Goal: Information Seeking & Learning: Learn about a topic

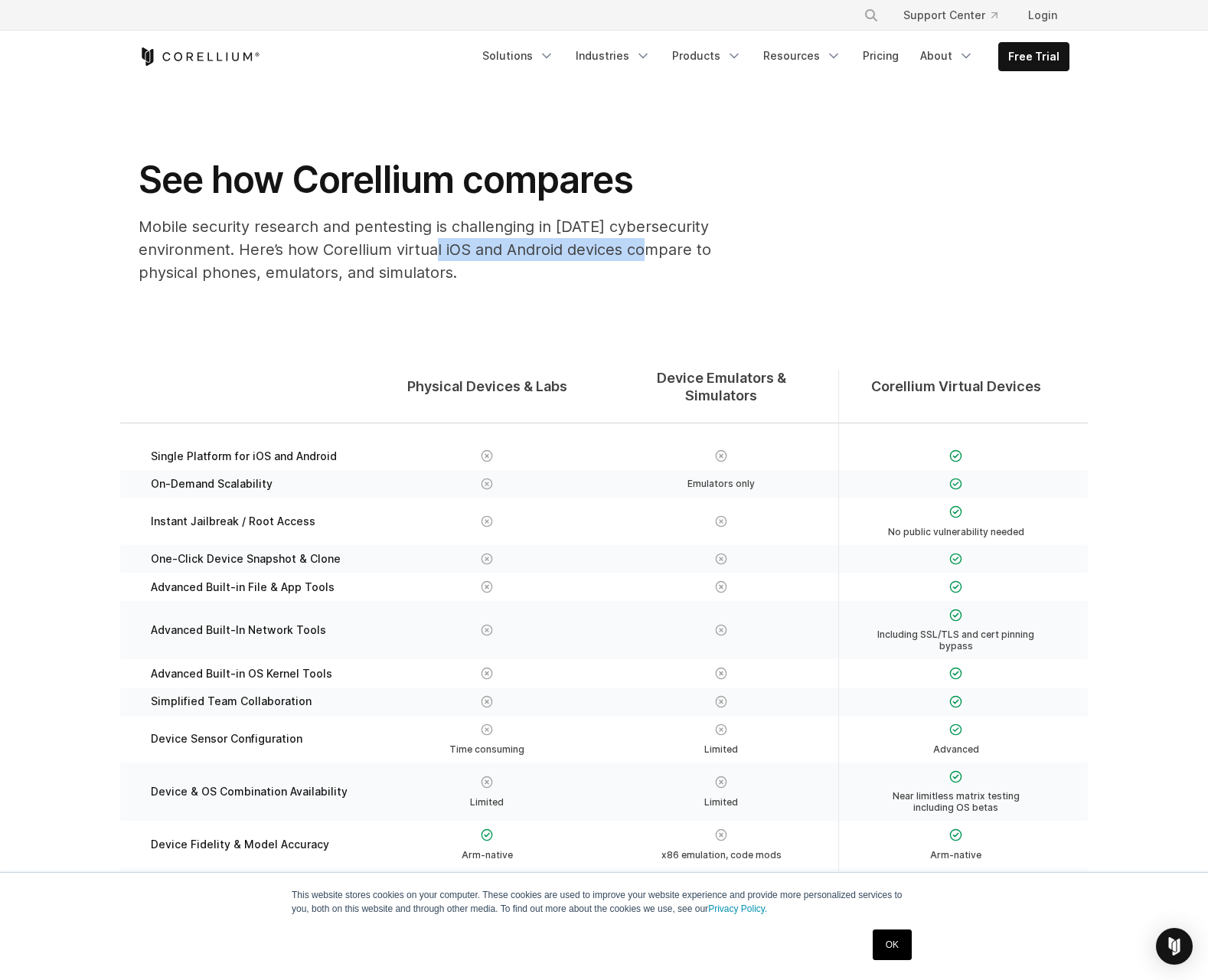
drag, startPoint x: 421, startPoint y: 241, endPoint x: 630, endPoint y: 242, distance: 209.0
click at [630, 242] on p "Mobile security research and pentesting is challenging in [DATE] cybersecurity …" at bounding box center [445, 249] width 613 height 69
click at [402, 326] on section "Physical Devices & Labs Device Emulators & Simulators Corellium Virtual Devices…" at bounding box center [604, 693] width 1208 height 793
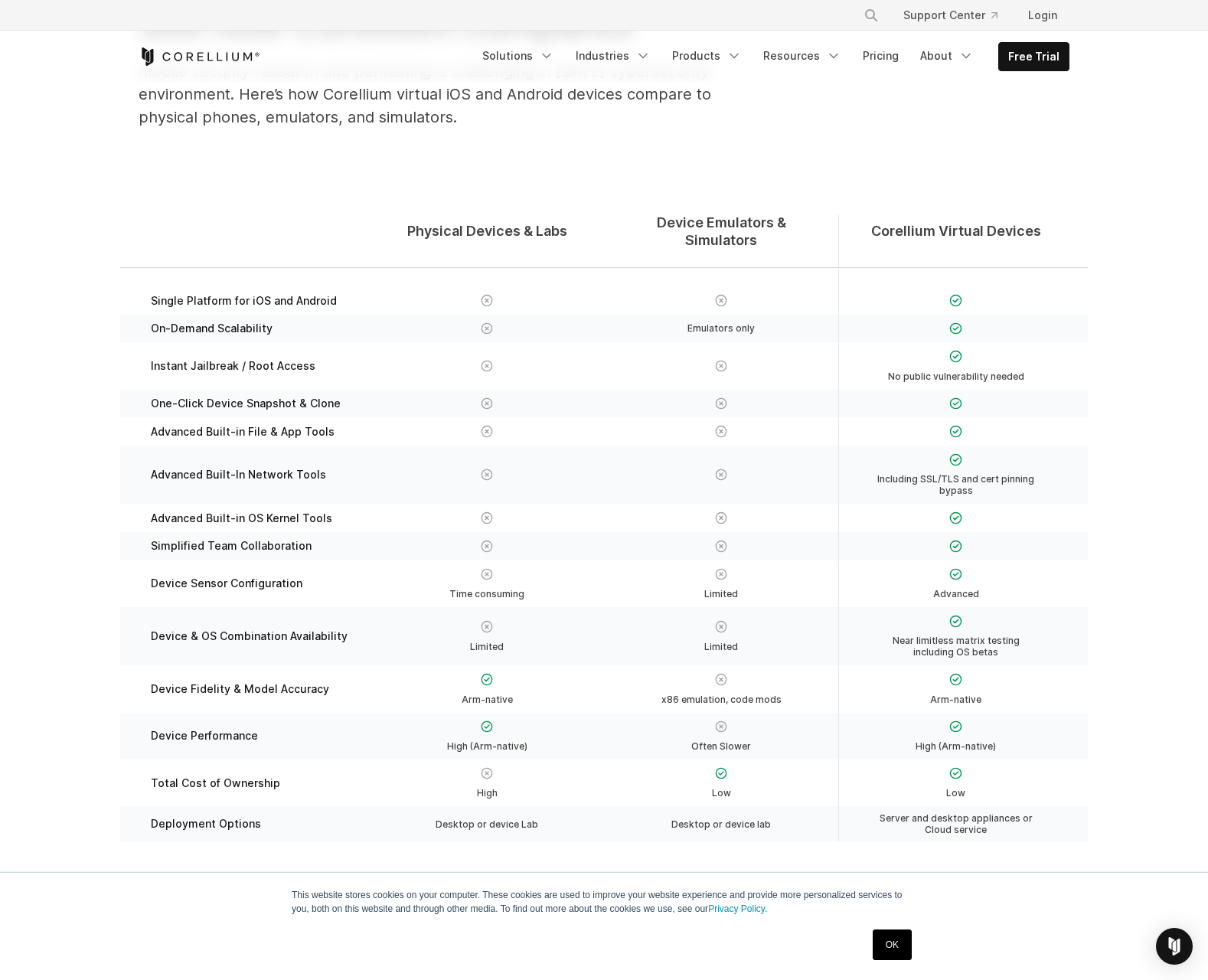
scroll to position [153, 0]
click at [488, 675] on img at bounding box center [488, 681] width 13 height 13
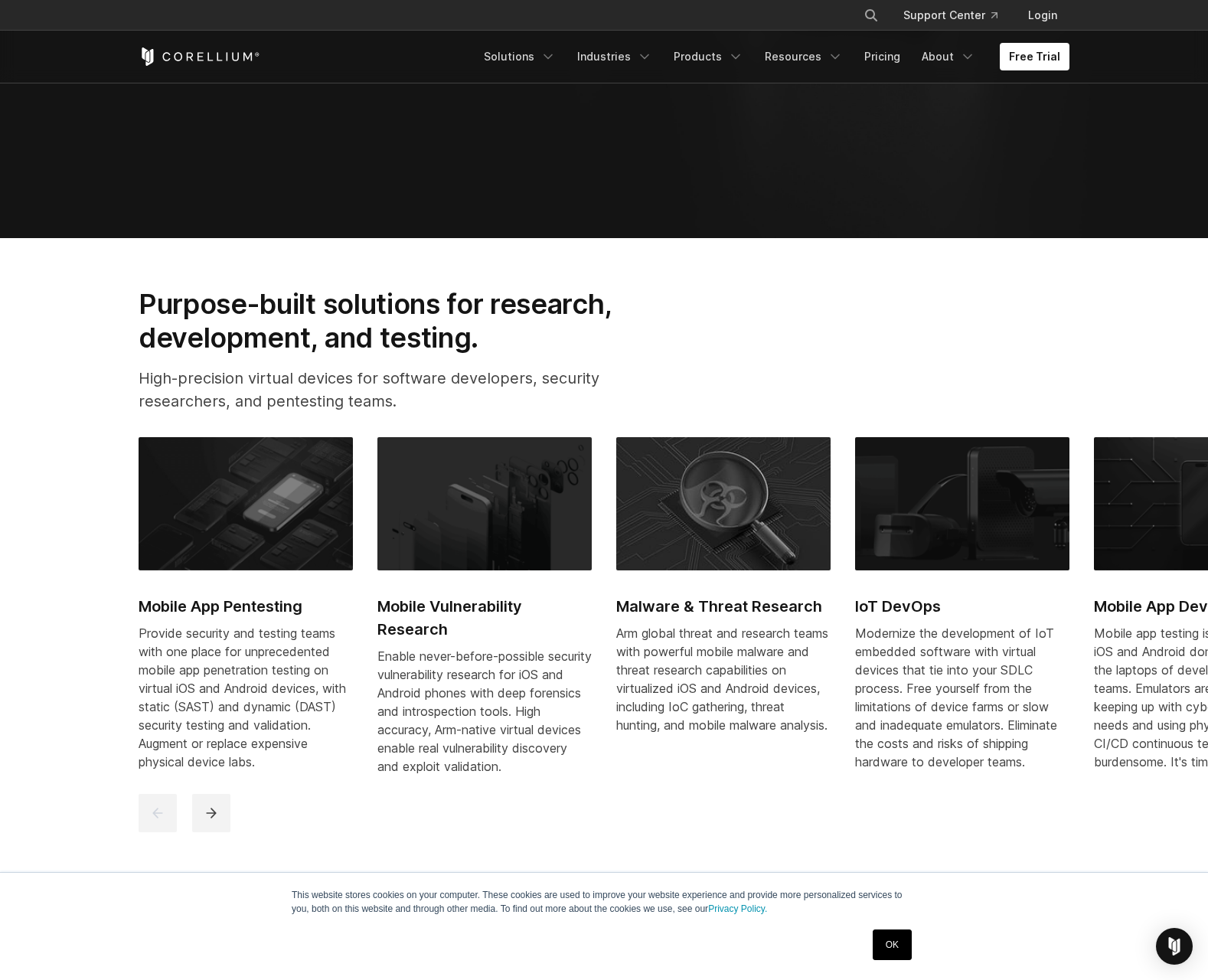
scroll to position [766, 0]
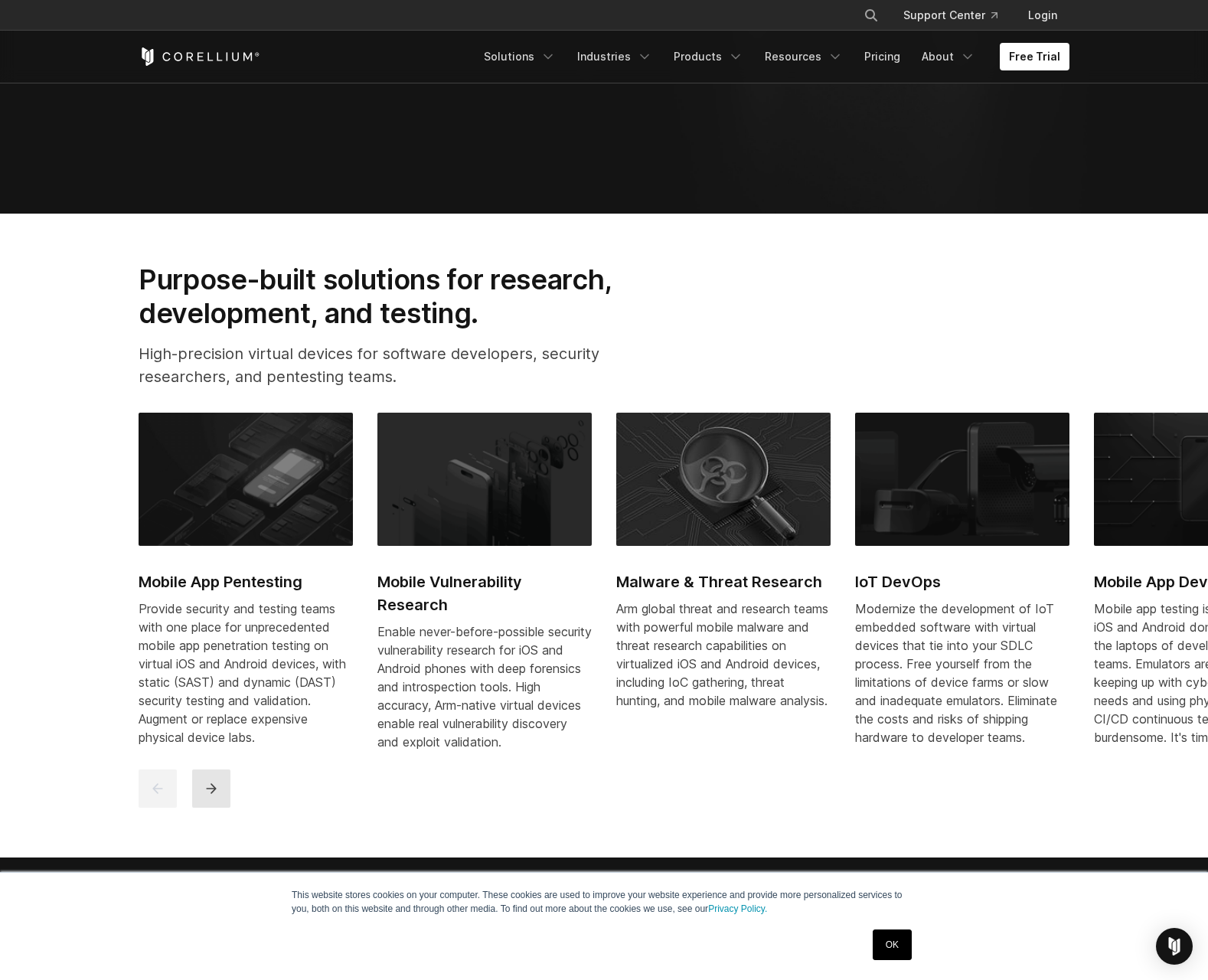
click at [227, 793] on button "next" at bounding box center [211, 789] width 38 height 38
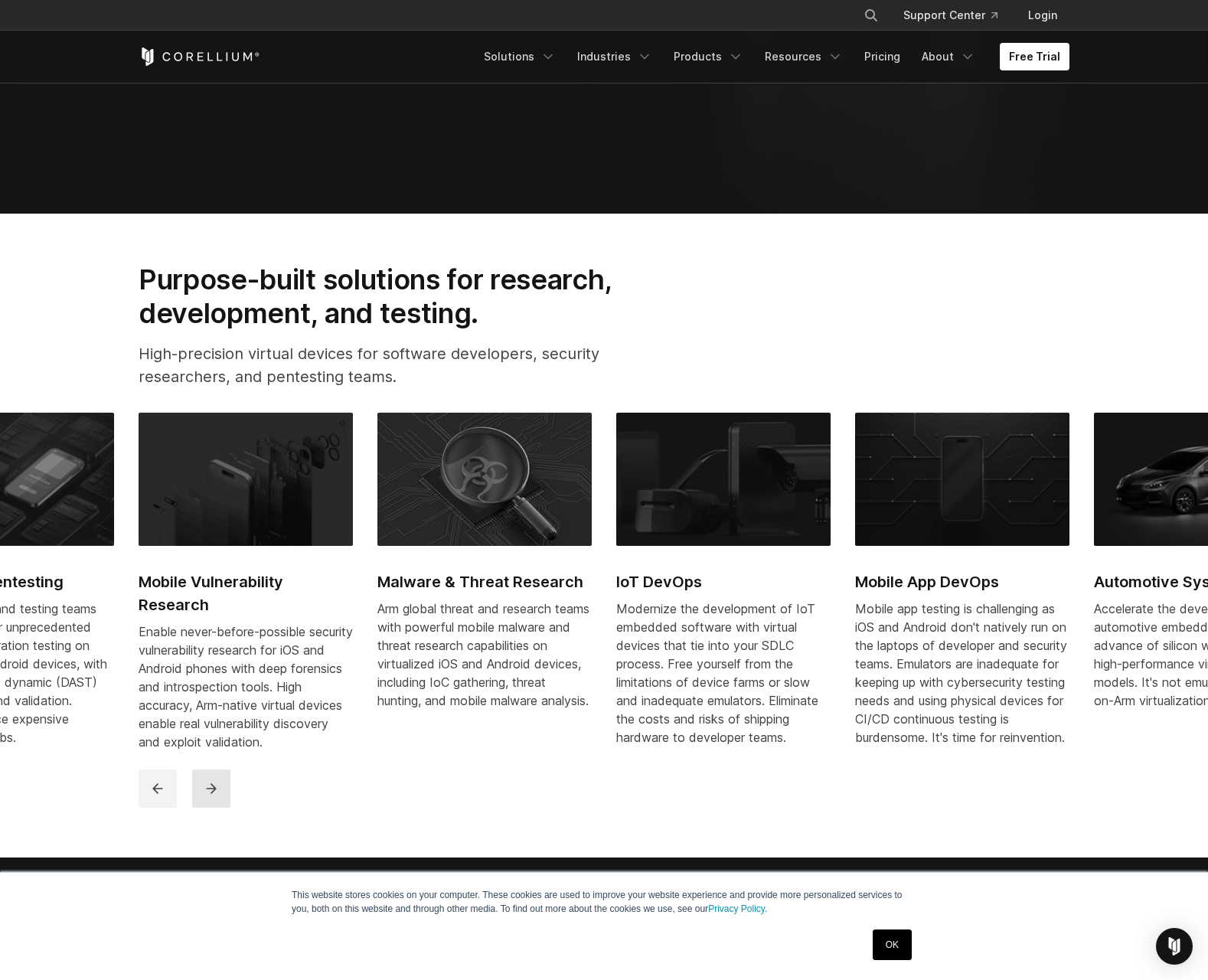
click at [227, 793] on button "next" at bounding box center [211, 789] width 38 height 38
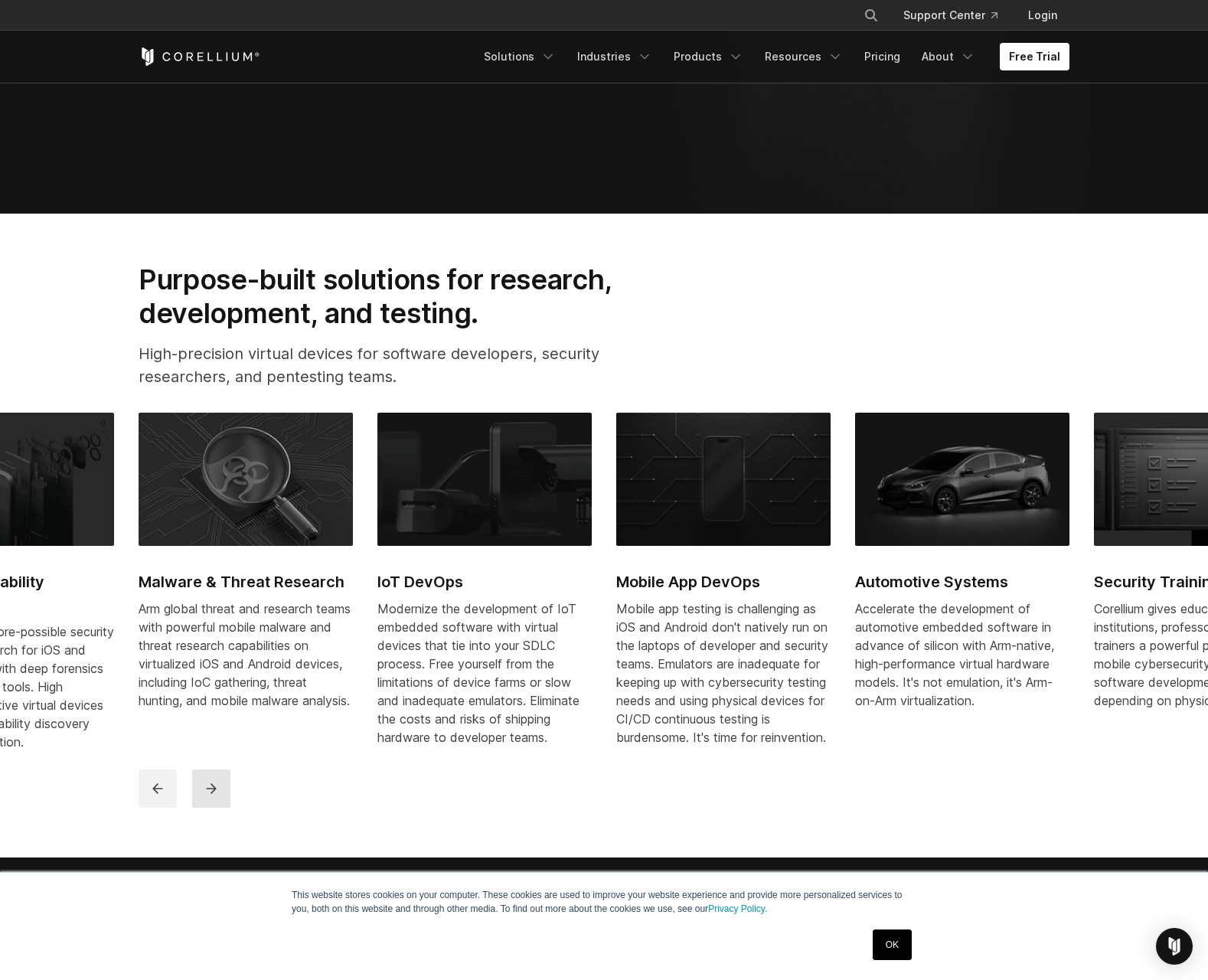
click at [227, 793] on button "next" at bounding box center [211, 789] width 38 height 38
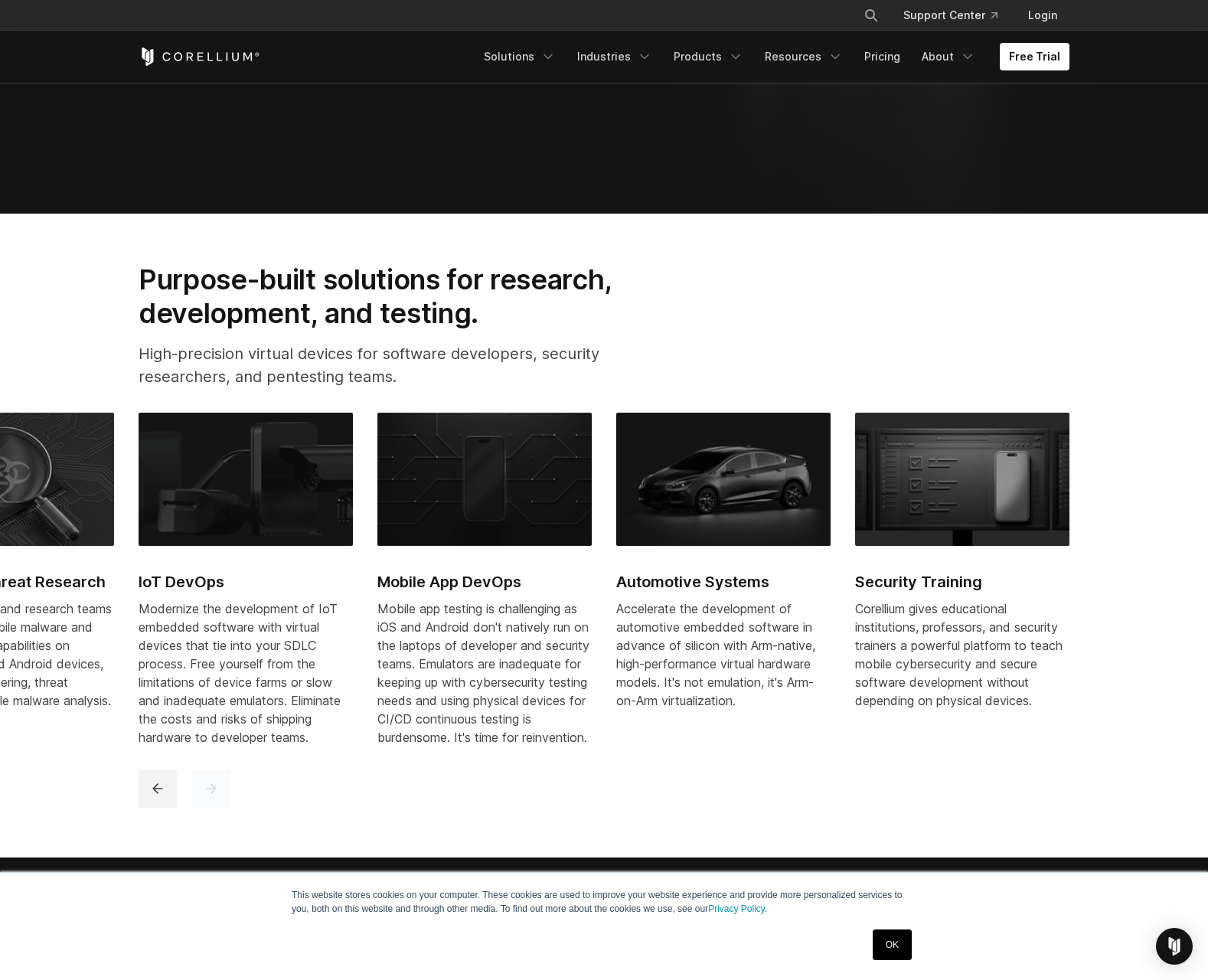
click at [227, 793] on button "next" at bounding box center [211, 789] width 38 height 38
